Goal: Transaction & Acquisition: Book appointment/travel/reservation

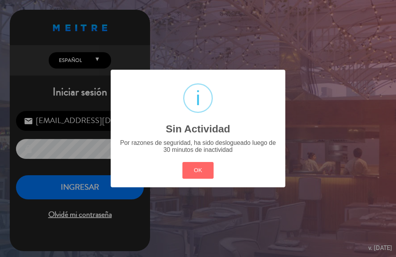
drag, startPoint x: 63, startPoint y: 179, endPoint x: 64, endPoint y: 187, distance: 8.7
click at [63, 183] on div "? ! i Sin Actividad × Por razones de seguridad, ha sido deslogueado luego de 30…" at bounding box center [198, 128] width 396 height 257
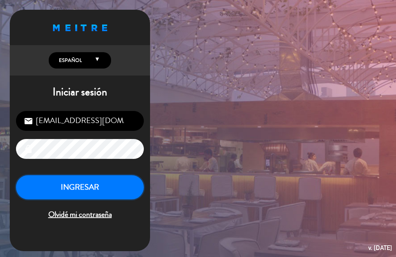
click at [64, 188] on button "INGRESAR" at bounding box center [80, 187] width 128 height 25
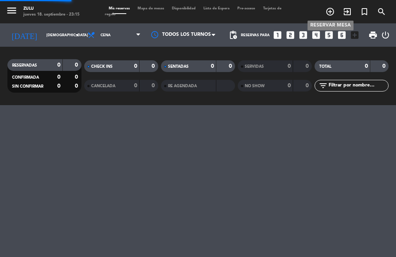
click at [327, 11] on icon "add_circle_outline" at bounding box center [329, 11] width 9 height 9
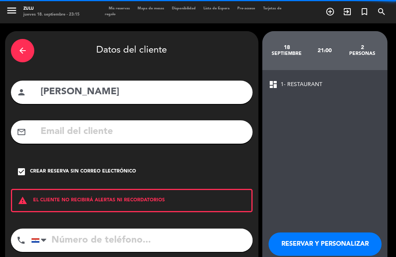
click at [126, 4] on div "menu ZULU jueves 18. septiembre - 23:15 Mis reservas Mapa de mesas Disponibilid…" at bounding box center [198, 11] width 396 height 23
click at [125, 8] on span "Mis reservas" at bounding box center [119, 9] width 29 height 4
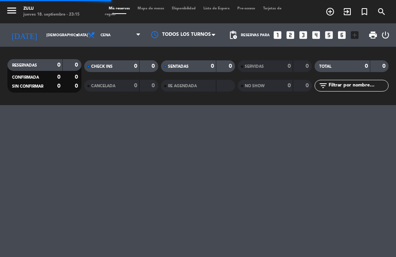
click at [292, 37] on icon "looks_two" at bounding box center [290, 35] width 10 height 10
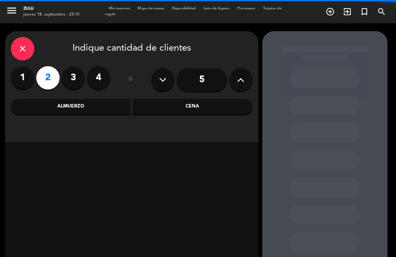
drag, startPoint x: 205, startPoint y: 105, endPoint x: 188, endPoint y: 108, distance: 17.0
click at [195, 106] on div "Cena" at bounding box center [193, 107] width 120 height 16
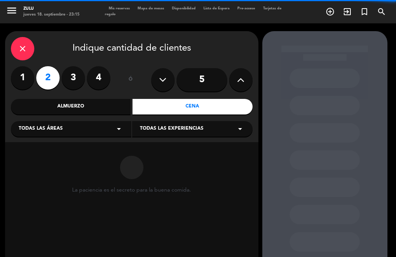
click at [37, 129] on span "Todas las áreas" at bounding box center [41, 129] width 44 height 8
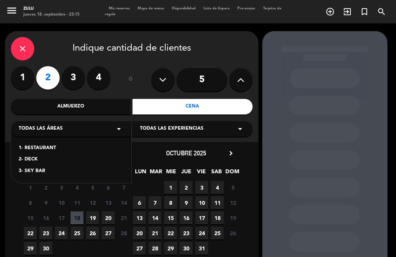
click at [37, 159] on div "2- DECK" at bounding box center [71, 160] width 105 height 8
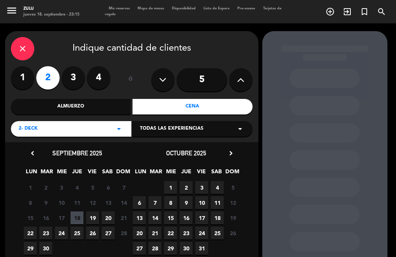
click at [92, 215] on span "19" at bounding box center [92, 218] width 13 height 13
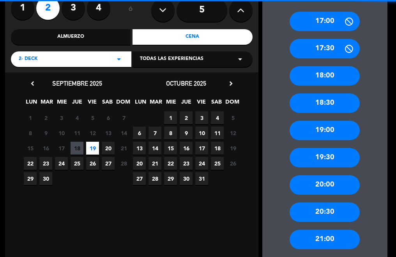
scroll to position [70, 0]
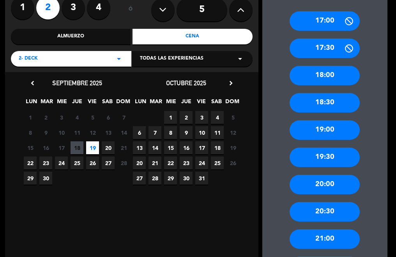
click at [317, 222] on div "17:00 17:30 18:00 18:30 19:00 19:30 20:00 20:30 21:00 21:30 22:00" at bounding box center [324, 154] width 125 height 316
click at [314, 218] on div "20:30" at bounding box center [325, 211] width 70 height 19
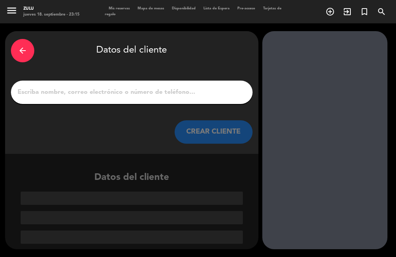
scroll to position [0, 0]
click at [154, 97] on input "1" at bounding box center [132, 92] width 230 height 11
paste input "Para mesas a partir de 5 personas solicitamos el pago previo de la reserva, el …"
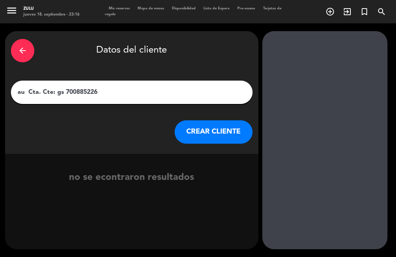
drag, startPoint x: 166, startPoint y: 93, endPoint x: -2, endPoint y: 87, distance: 167.7
click at [0, 87] on html "close × ZULU × chrome_reader_mode Listado de Reservas account_box Clientes acco…" at bounding box center [198, 128] width 396 height 257
drag, startPoint x: 101, startPoint y: 90, endPoint x: -2, endPoint y: 85, distance: 102.3
click at [0, 85] on html "close × ZULU × chrome_reader_mode Listado de Reservas account_box Clientes acco…" at bounding box center [198, 128] width 396 height 257
type input "[PERSON_NAME]"
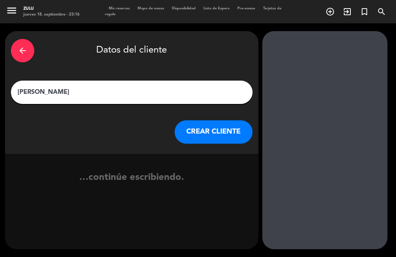
click at [177, 128] on button "CREAR CLIENTE" at bounding box center [214, 131] width 78 height 23
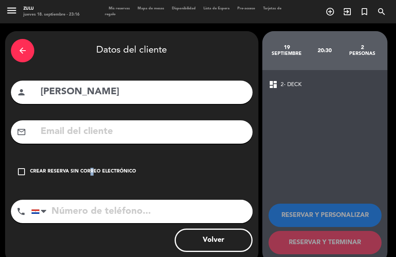
click at [87, 179] on div "check_box_outline_blank Crear reserva sin correo electrónico" at bounding box center [132, 171] width 242 height 23
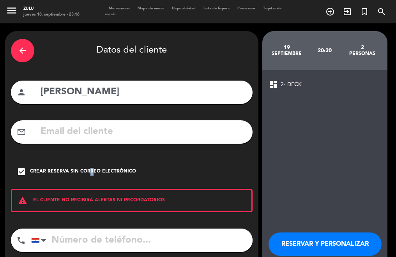
click at [295, 250] on button "RESERVAR Y PERSONALIZAR" at bounding box center [325, 244] width 113 height 23
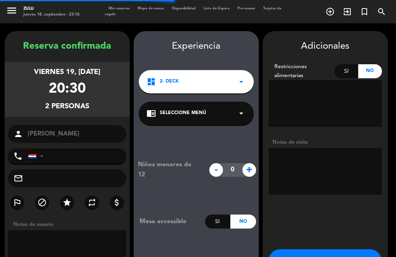
scroll to position [31, 0]
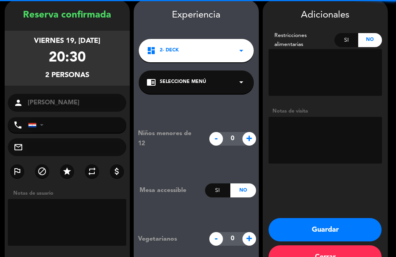
drag, startPoint x: 279, startPoint y: 230, endPoint x: 242, endPoint y: 209, distance: 42.6
click at [276, 228] on button "Guardar" at bounding box center [325, 229] width 113 height 23
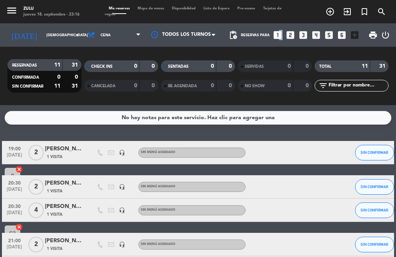
click at [276, 31] on icon "looks_one" at bounding box center [277, 35] width 10 height 10
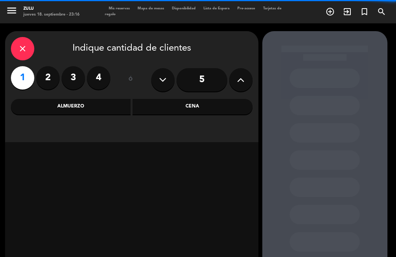
drag, startPoint x: 52, startPoint y: 80, endPoint x: 48, endPoint y: 81, distance: 4.4
click at [50, 81] on label "2" at bounding box center [47, 77] width 23 height 23
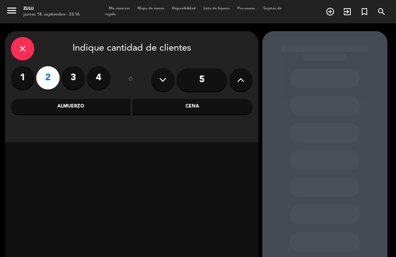
drag, startPoint x: 149, startPoint y: 104, endPoint x: 113, endPoint y: 118, distance: 38.9
click at [149, 106] on div "Cena" at bounding box center [193, 107] width 120 height 16
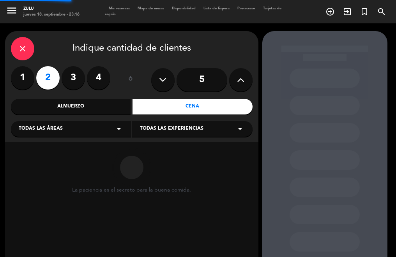
click at [81, 133] on div "Todas las áreas arrow_drop_down" at bounding box center [71, 129] width 120 height 16
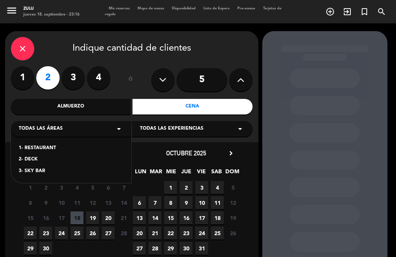
click at [39, 164] on div "1- RESTAURANT 2- DECK 3- SKY BAR" at bounding box center [71, 155] width 120 height 56
click at [32, 157] on div "2- DECK" at bounding box center [71, 160] width 105 height 8
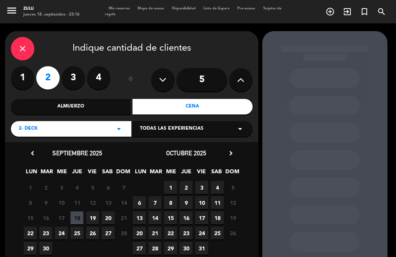
click at [110, 218] on span "20" at bounding box center [108, 218] width 13 height 13
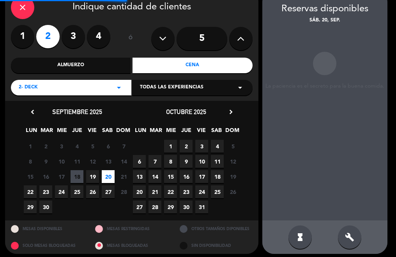
scroll to position [46, 0]
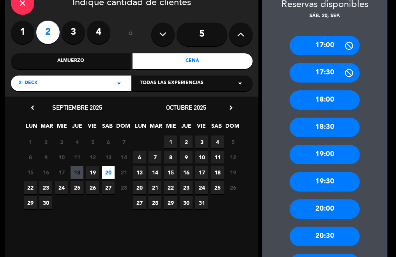
click at [323, 218] on div "20:00" at bounding box center [325, 209] width 70 height 19
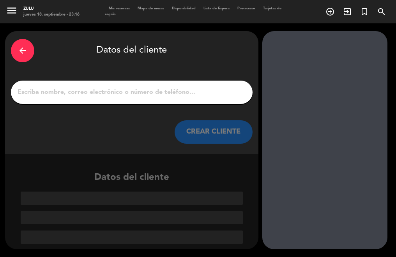
click at [149, 101] on div at bounding box center [132, 92] width 242 height 23
click at [148, 100] on div at bounding box center [132, 92] width 242 height 23
click at [140, 98] on input "1" at bounding box center [132, 92] width 230 height 11
paste input "[PERSON_NAME]"
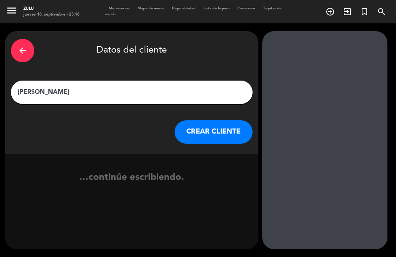
type input "[PERSON_NAME]"
click at [201, 142] on button "CREAR CLIENTE" at bounding box center [214, 131] width 78 height 23
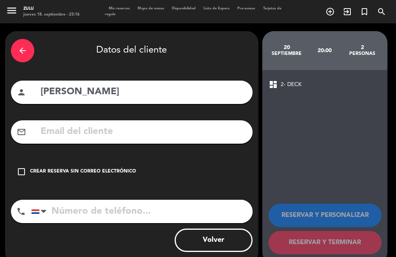
drag, startPoint x: 62, startPoint y: 167, endPoint x: 121, endPoint y: 181, distance: 60.5
click at [61, 167] on div "check_box_outline_blank Crear reserva sin correo electrónico" at bounding box center [132, 171] width 242 height 23
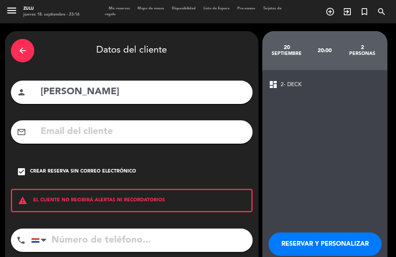
click at [293, 234] on button "RESERVAR Y PERSONALIZAR" at bounding box center [325, 244] width 113 height 23
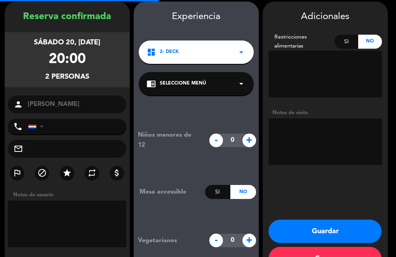
scroll to position [31, 0]
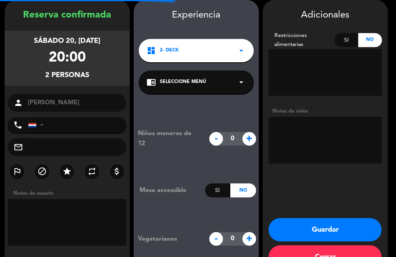
click at [294, 219] on button "Guardar" at bounding box center [325, 229] width 113 height 23
